Goal: Navigation & Orientation: Find specific page/section

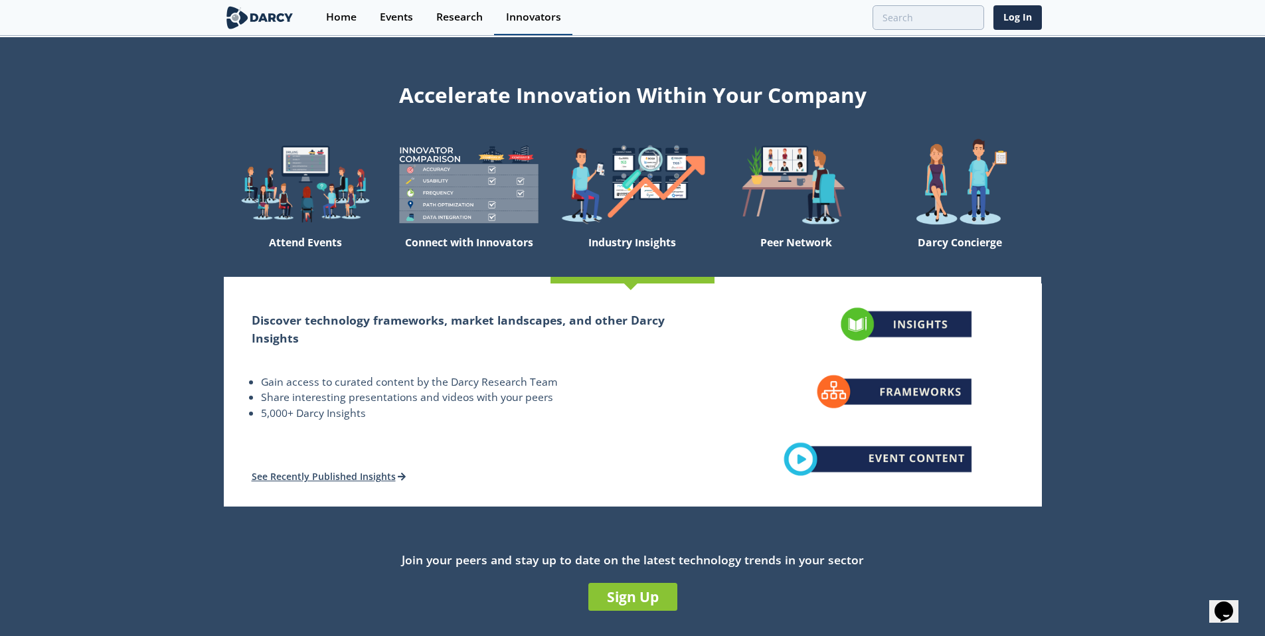
click at [544, 18] on div "Innovators" at bounding box center [533, 17] width 55 height 11
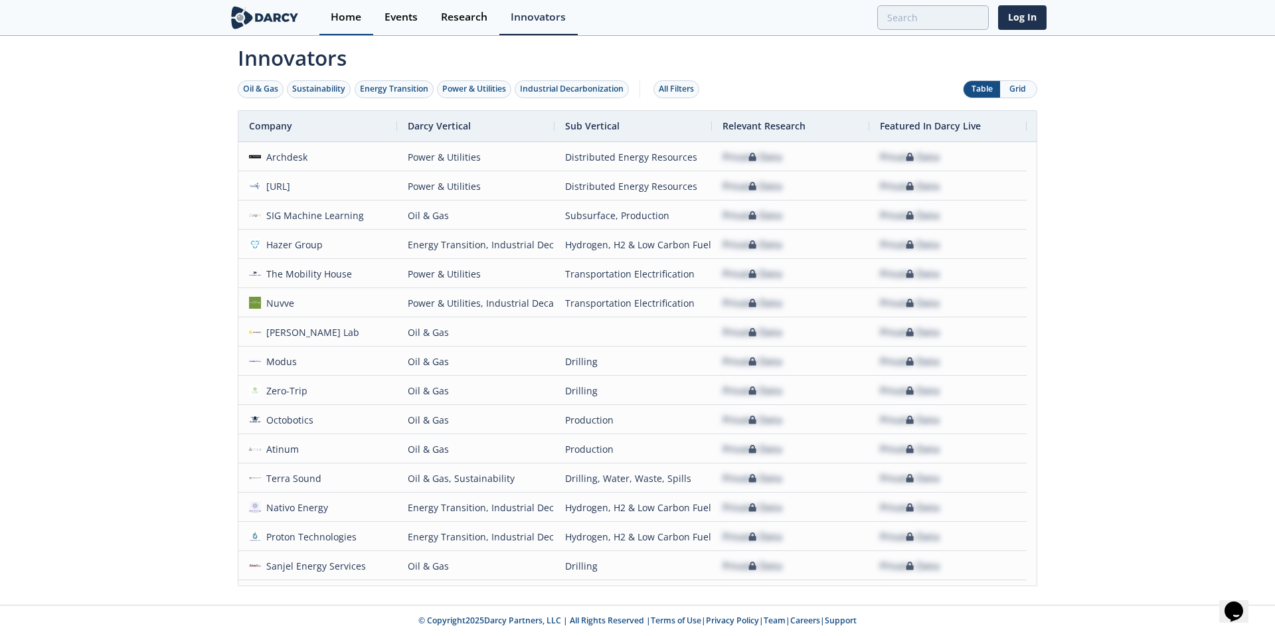
click at [353, 15] on div "Home" at bounding box center [346, 17] width 31 height 11
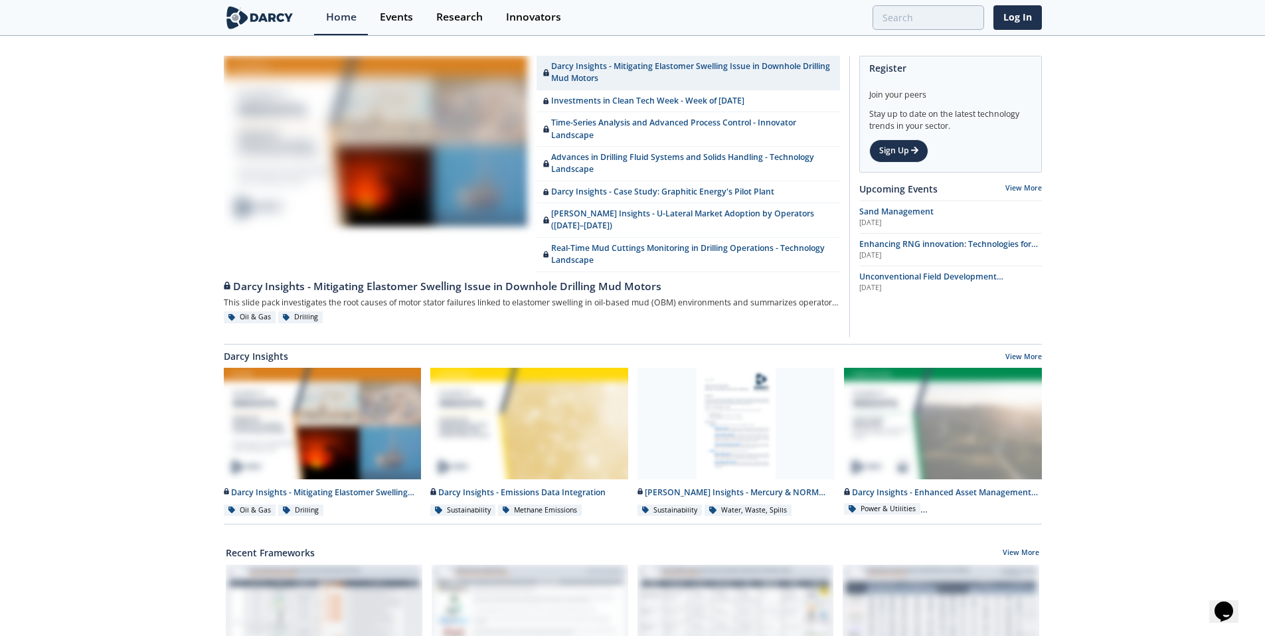
click at [256, 19] on img at bounding box center [260, 17] width 72 height 23
